Goal: Transaction & Acquisition: Book appointment/travel/reservation

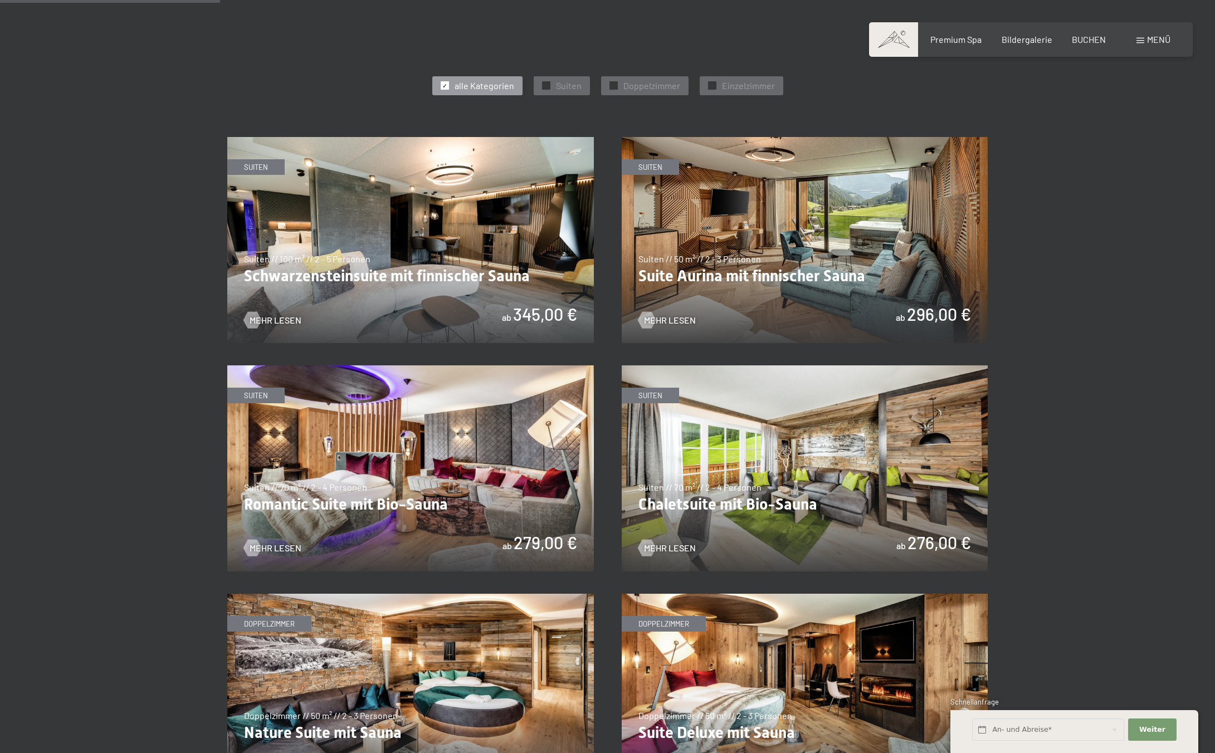
scroll to position [625, 0]
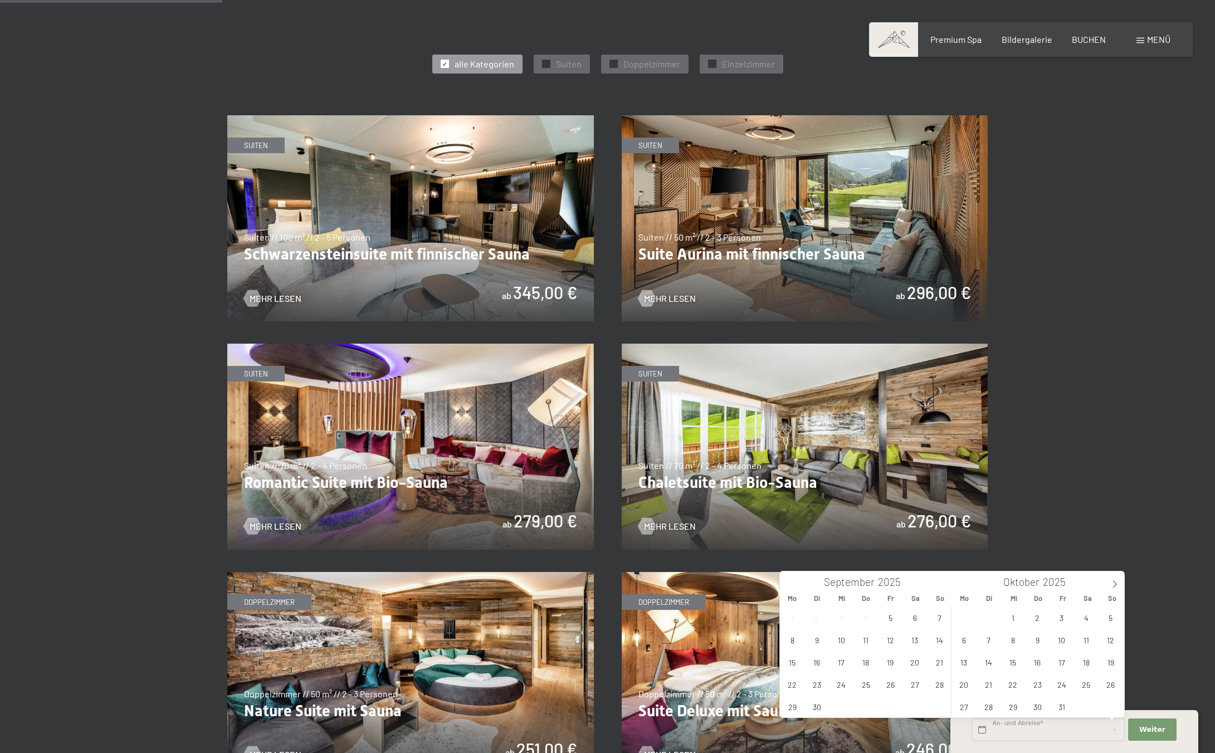
click at [1026, 728] on input "text" at bounding box center [1048, 729] width 152 height 23
click at [913, 643] on span "13" at bounding box center [915, 640] width 22 height 22
click at [822, 665] on span "16" at bounding box center [817, 662] width 22 height 22
type input "Sa. 13.09.2025 - Di. 16.09.2025"
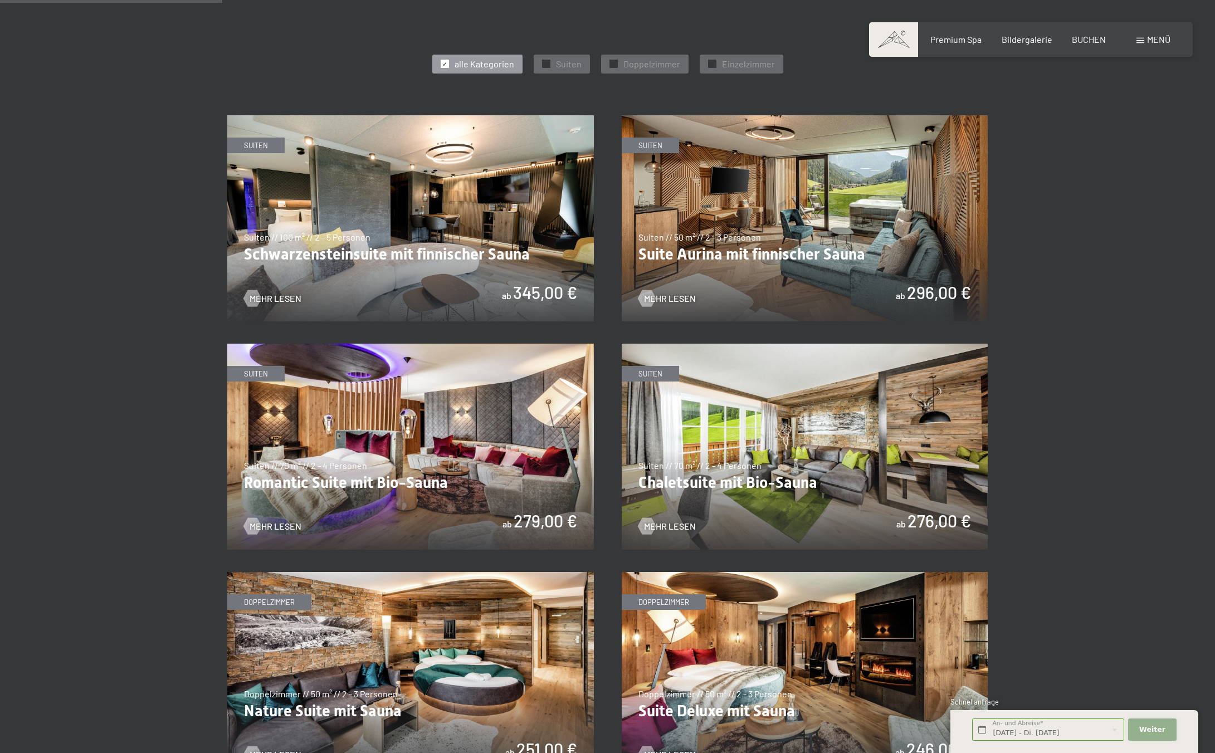
click at [1158, 727] on span "Weiter" at bounding box center [1152, 729] width 26 height 10
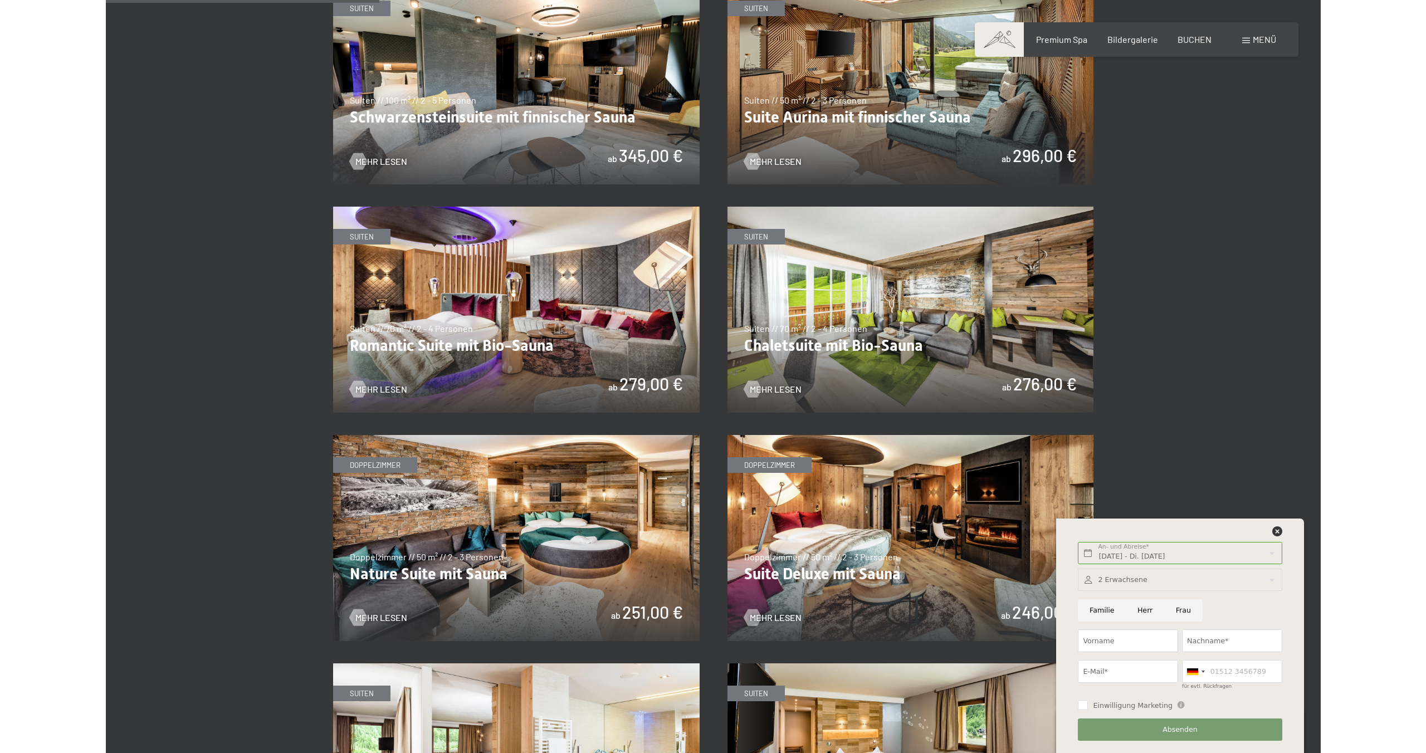
scroll to position [740, 0]
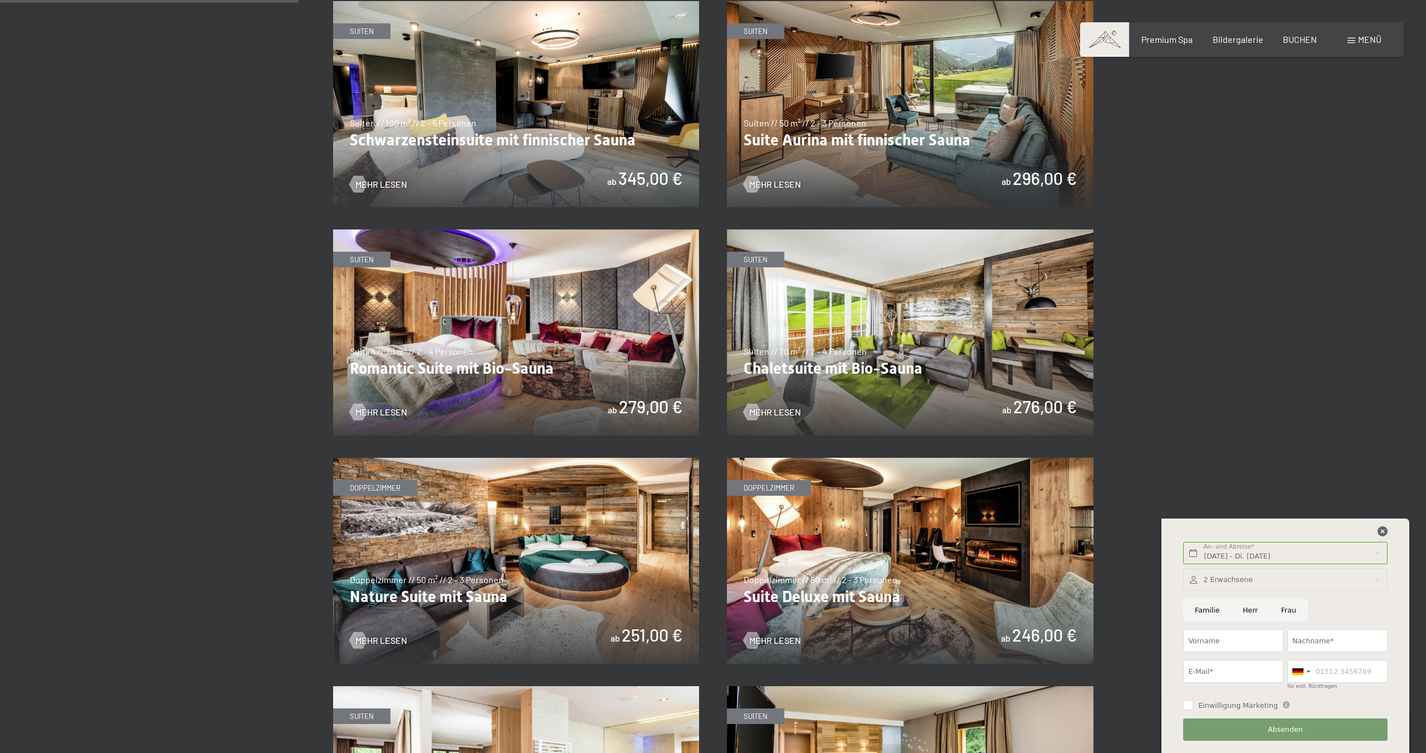
click at [1214, 533] on icon at bounding box center [1382, 531] width 10 height 10
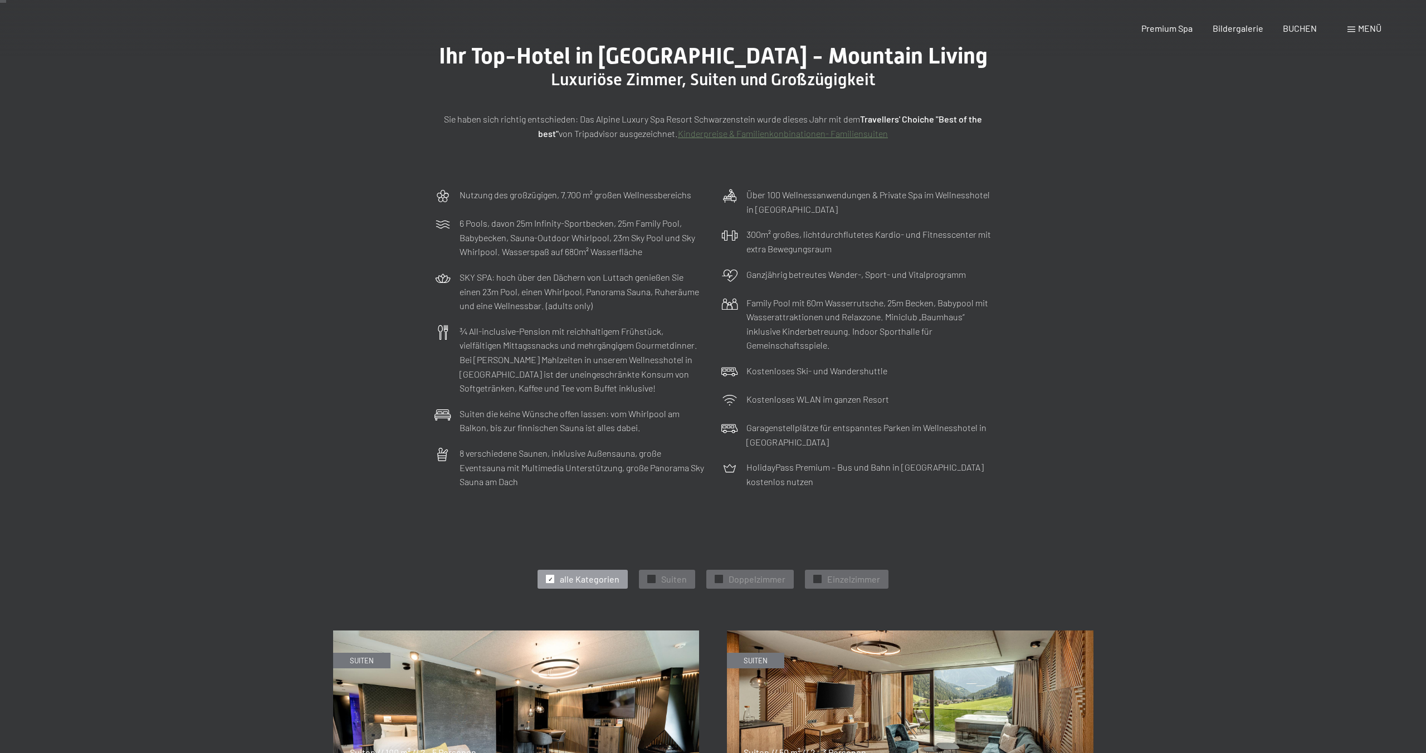
scroll to position [0, 0]
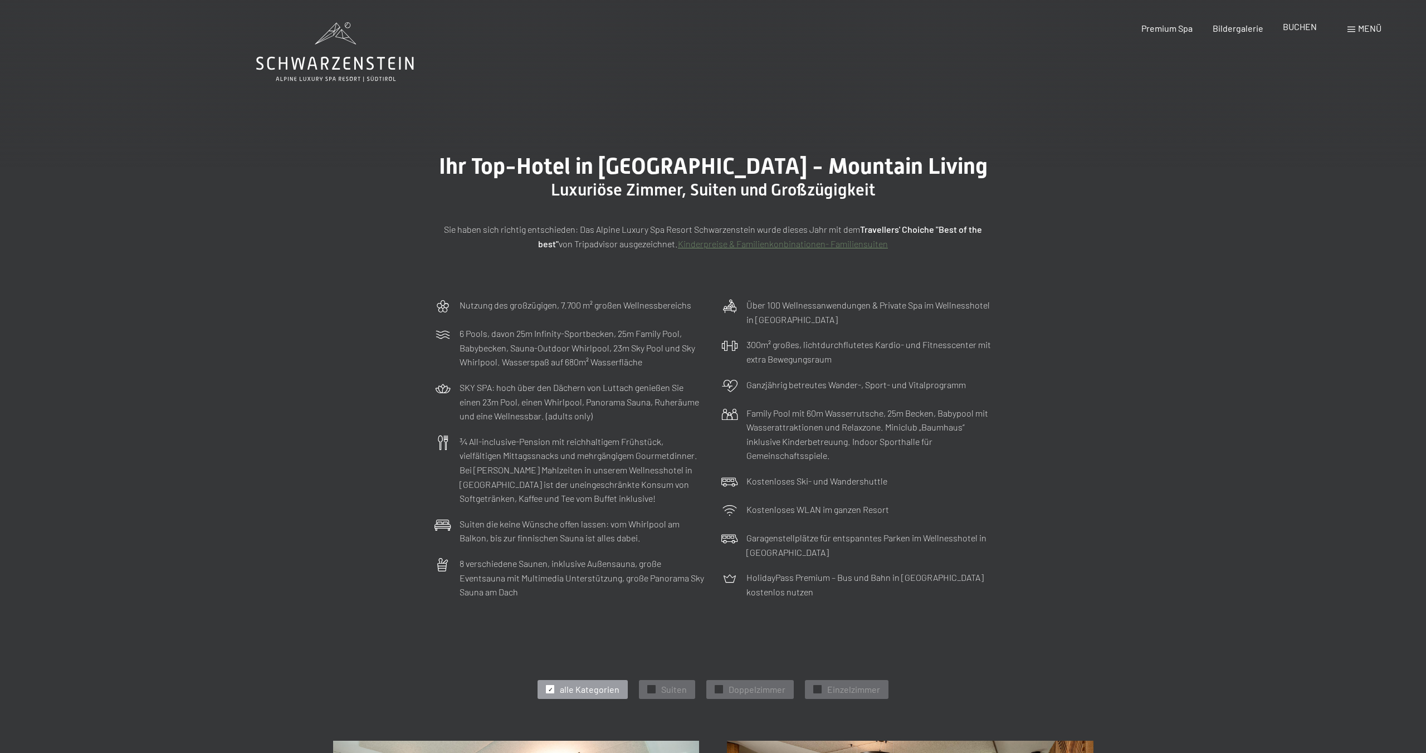
click at [1214, 28] on span "BUCHEN" at bounding box center [1299, 26] width 34 height 11
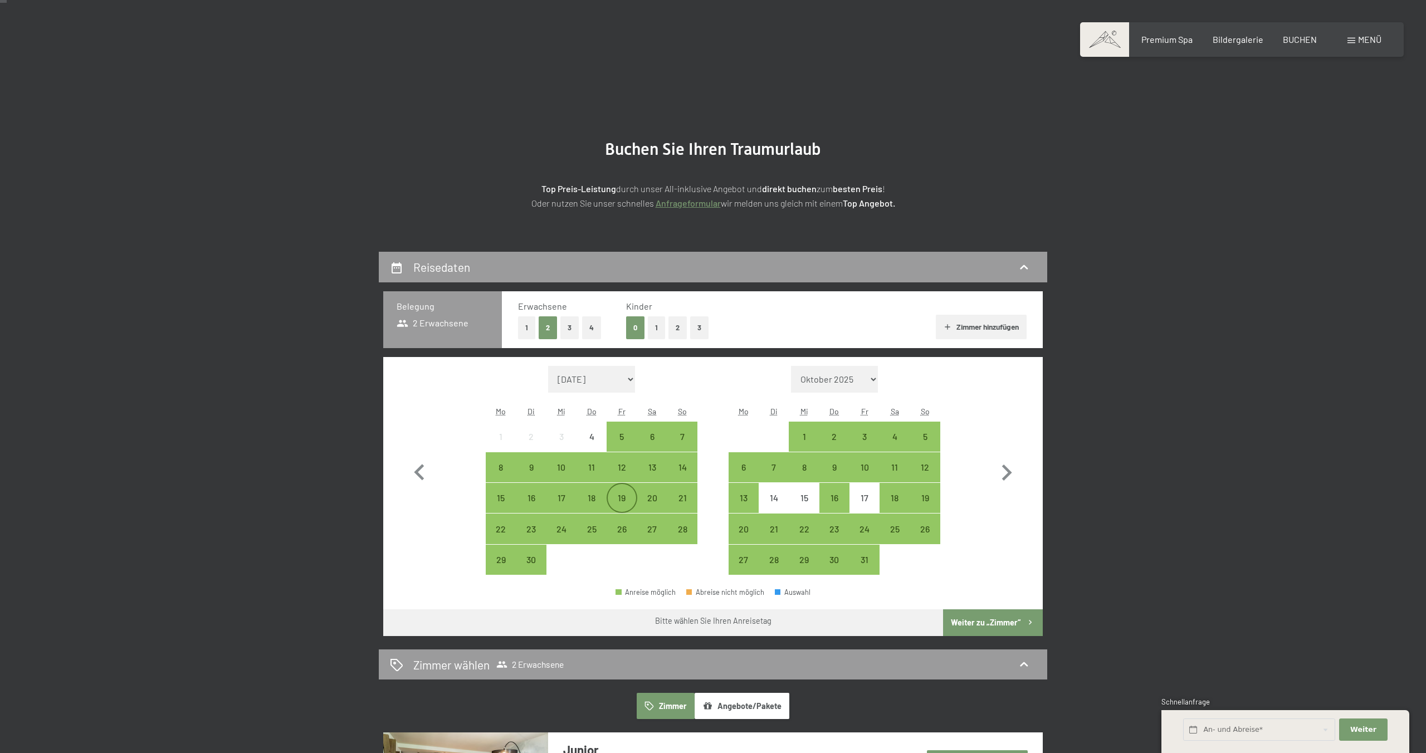
scroll to position [16, 0]
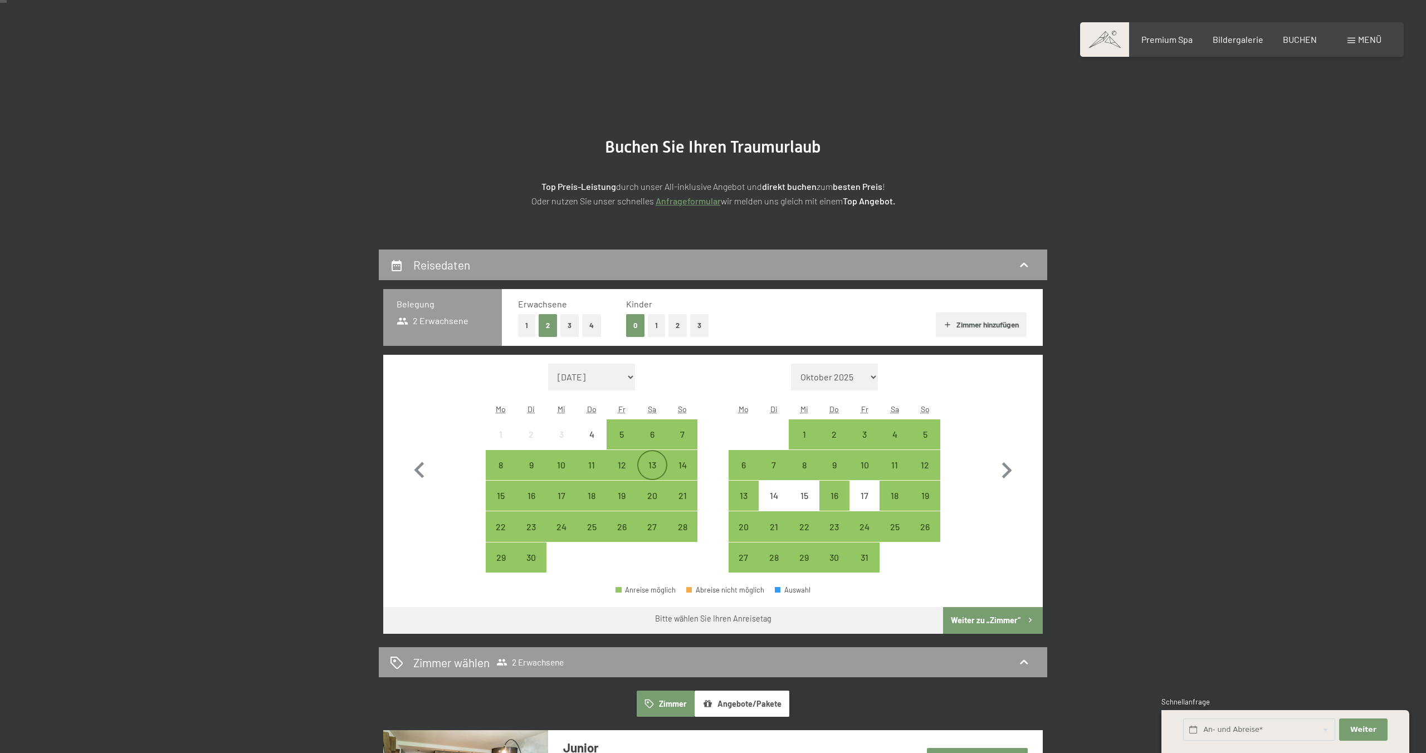
click at [648, 466] on div "13" at bounding box center [652, 475] width 28 height 28
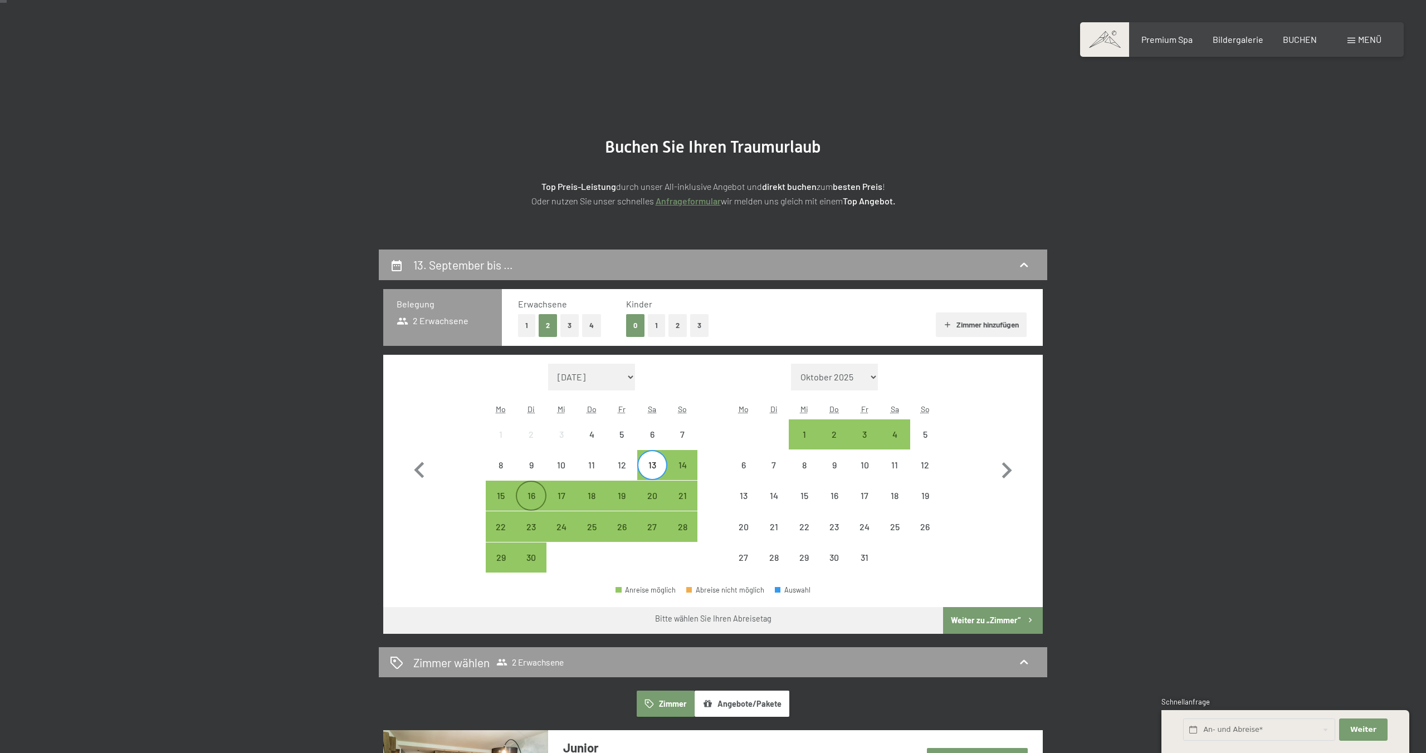
click at [528, 502] on div "16" at bounding box center [531, 505] width 28 height 28
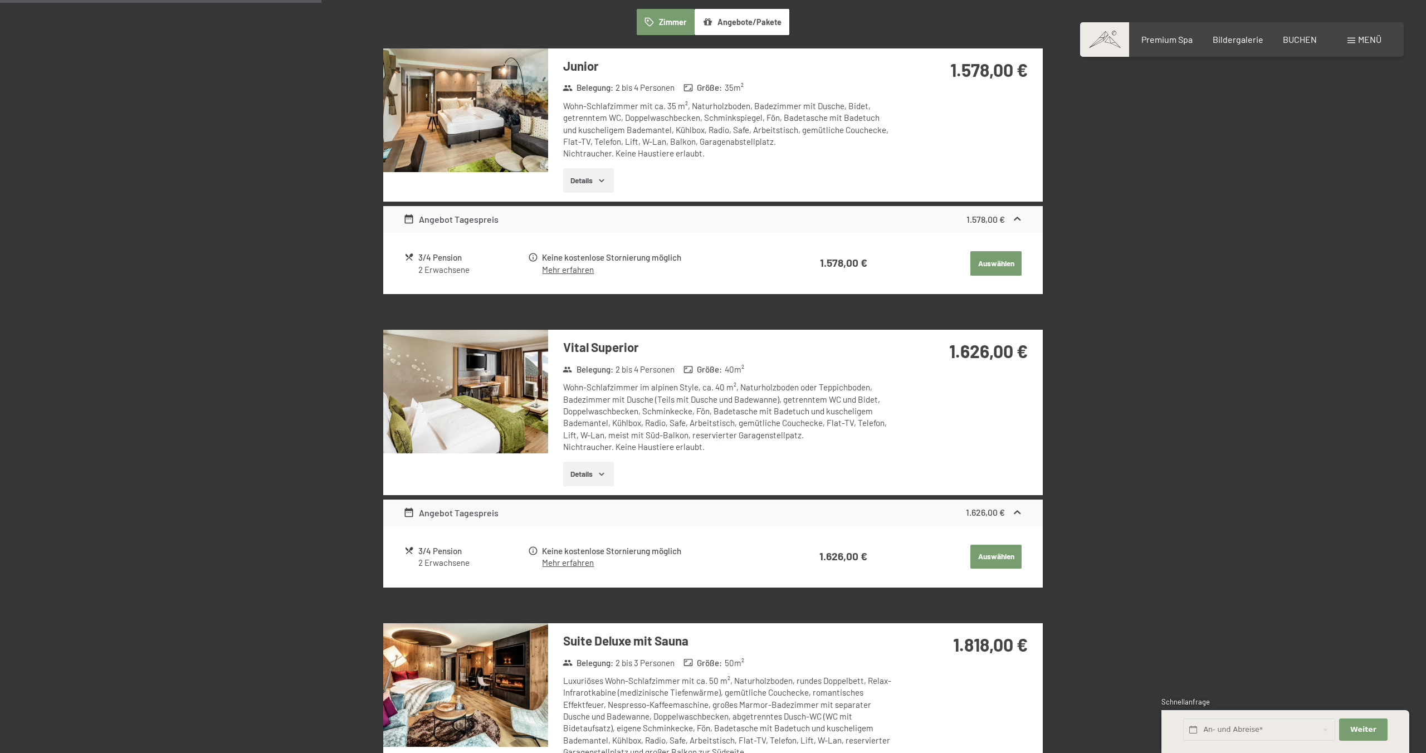
scroll to position [0, 0]
